Goal: Information Seeking & Learning: Learn about a topic

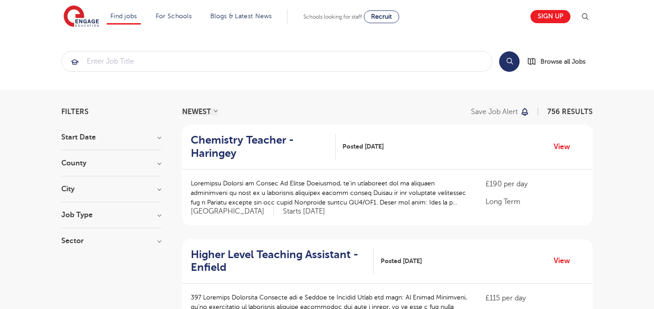
click at [152, 161] on h3 "County" at bounding box center [111, 162] width 100 height 7
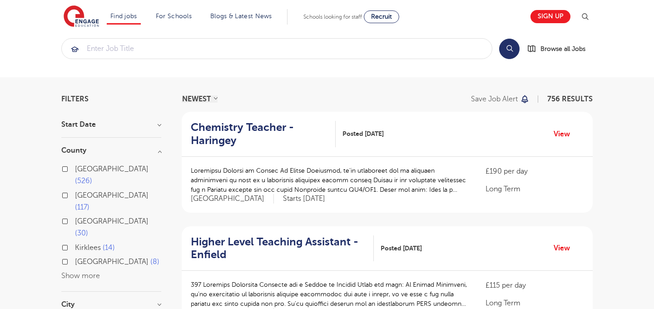
scroll to position [15, 0]
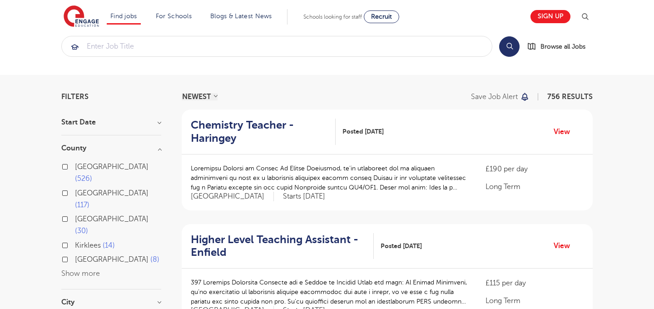
click at [92, 174] on span "526" at bounding box center [83, 178] width 17 height 8
click at [81, 166] on input "London 526" at bounding box center [78, 166] width 6 height 6
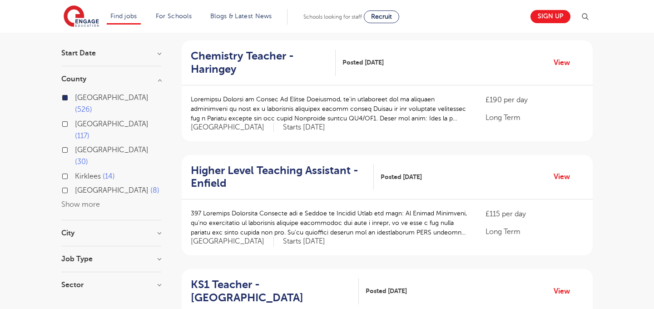
scroll to position [93, 0]
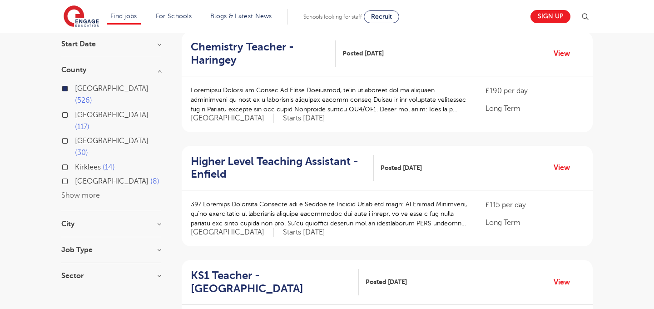
click at [110, 210] on section "Start Date County [GEOGRAPHIC_DATA] 526 [GEOGRAPHIC_DATA] 117 [GEOGRAPHIC_DATA]…" at bounding box center [111, 164] width 100 height 248
click at [81, 246] on div "Job Type" at bounding box center [111, 254] width 100 height 17
click at [159, 246] on h3 "Job Type" at bounding box center [111, 249] width 100 height 7
click at [157, 272] on div "Sector Long Term 332 Short Term 141 Perm 53 Show more" at bounding box center [111, 280] width 100 height 16
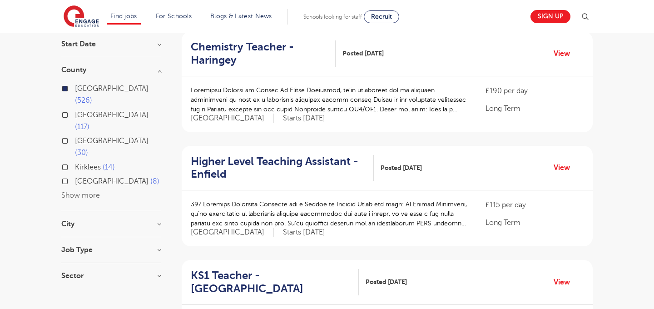
click at [159, 272] on h3 "Sector" at bounding box center [111, 275] width 100 height 7
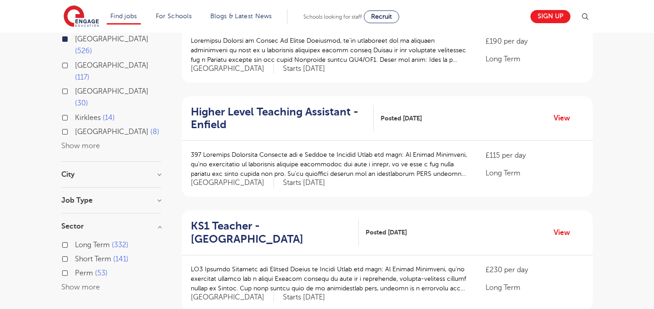
scroll to position [147, 0]
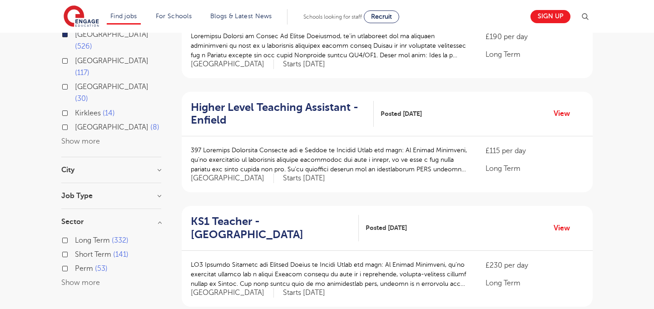
click at [157, 192] on h3 "Job Type" at bounding box center [111, 195] width 100 height 7
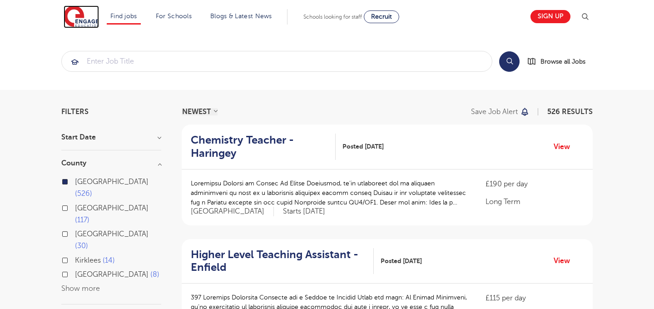
click at [78, 18] on img at bounding box center [81, 16] width 35 height 23
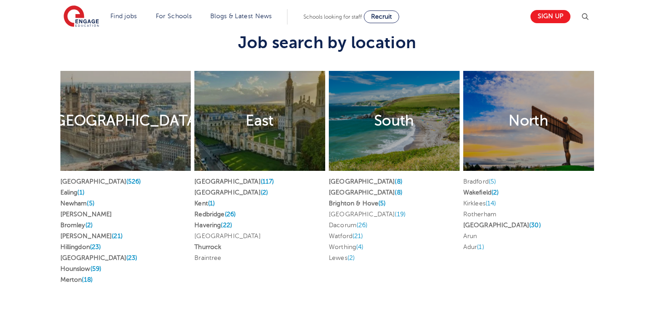
scroll to position [1732, 0]
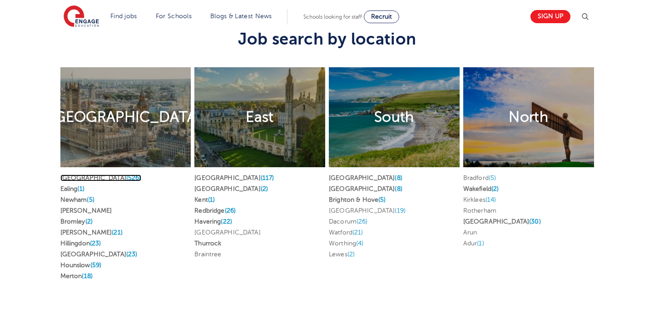
click at [126, 174] on span "(526)" at bounding box center [133, 177] width 15 height 7
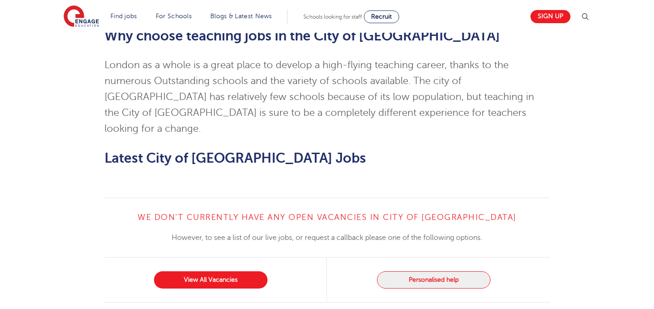
scroll to position [808, 0]
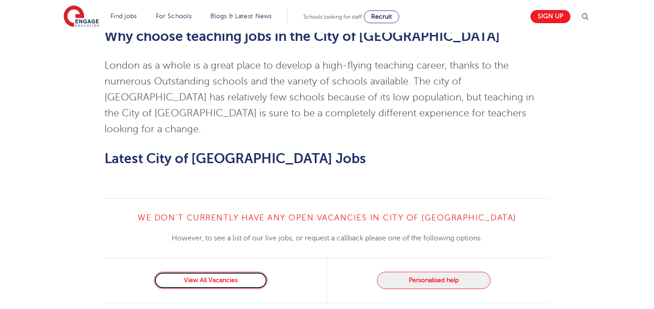
click at [201, 272] on link "View All Vacancies" at bounding box center [211, 280] width 114 height 17
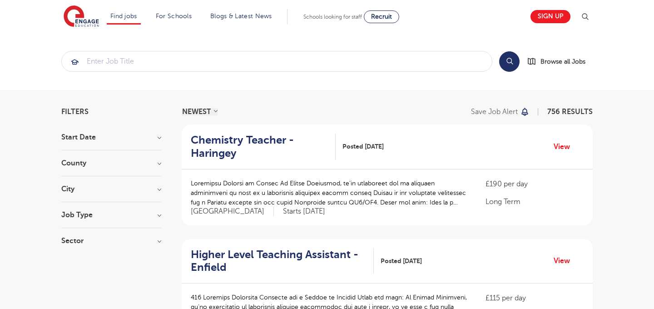
click at [580, 109] on span "756 RESULTS" at bounding box center [569, 112] width 45 height 8
click at [500, 114] on p "Save job alert" at bounding box center [494, 111] width 47 height 7
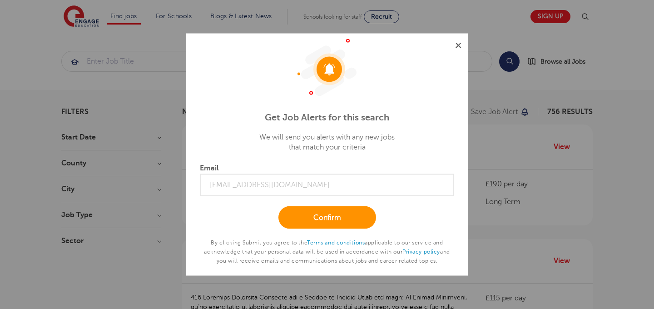
click at [455, 44] on img at bounding box center [458, 46] width 6 height 6
